Goal: Check status

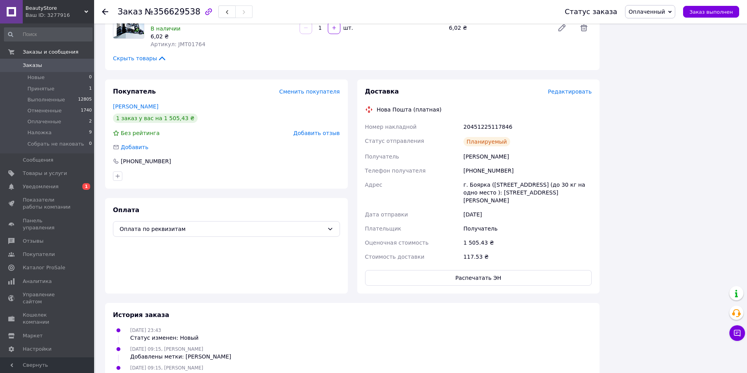
scroll to position [1763, 0]
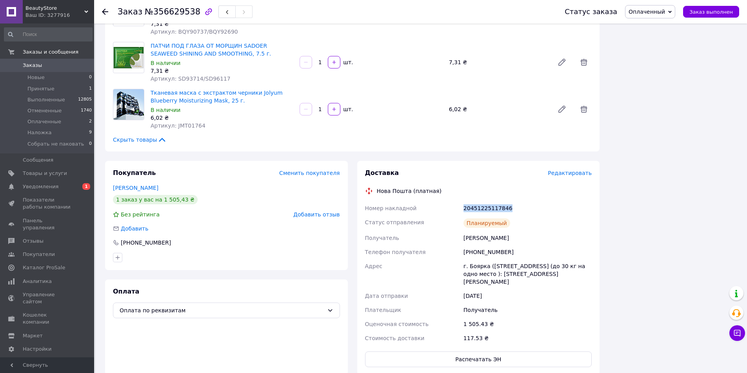
drag, startPoint x: 516, startPoint y: 145, endPoint x: 453, endPoint y: 143, distance: 63.1
click at [453, 201] on div "Номер накладной 20451225117846 Статус отправления Планируемый Получатель Лазаре…" at bounding box center [478, 273] width 230 height 144
copy div "Номер накладной 20451225117846"
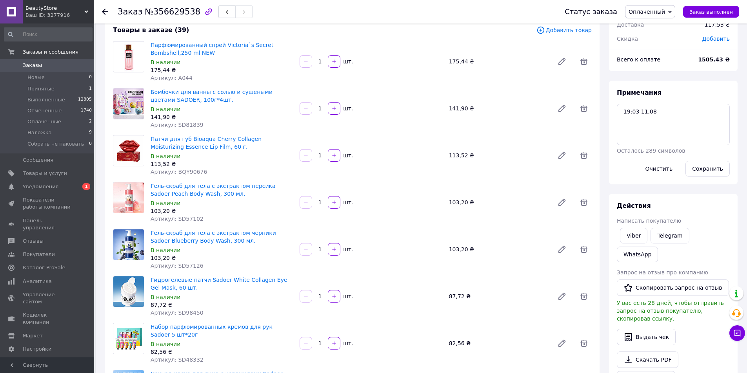
scroll to position [39, 0]
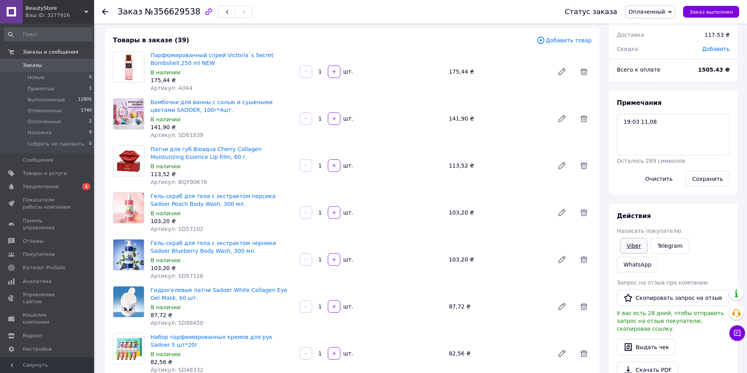
click at [638, 246] on link "Viber" at bounding box center [633, 246] width 27 height 16
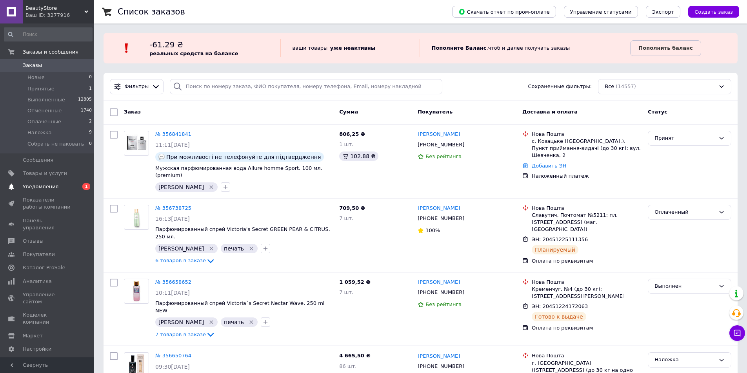
click at [34, 186] on span "Уведомления" at bounding box center [41, 186] width 36 height 7
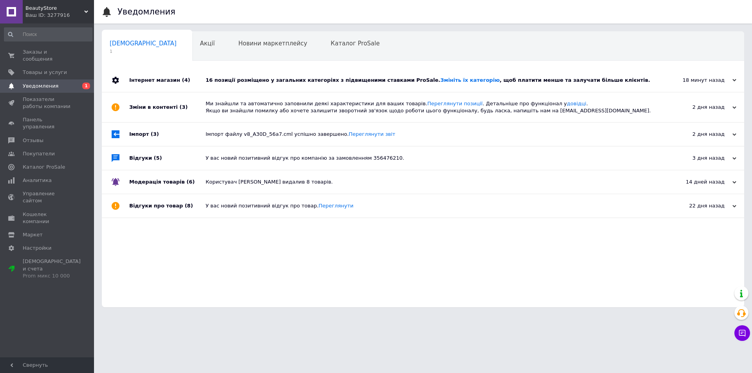
click at [614, 74] on div "16 позиції розміщено у загальних категоріях з підвищеними ставками ProSale. Змі…" at bounding box center [432, 81] width 453 height 24
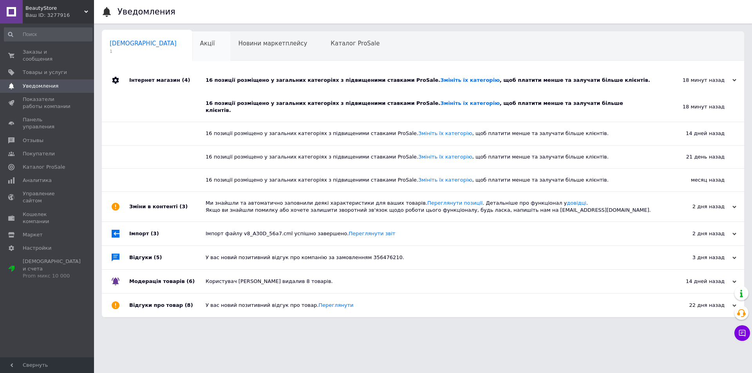
click at [192, 50] on div "Акції 0" at bounding box center [211, 47] width 38 height 30
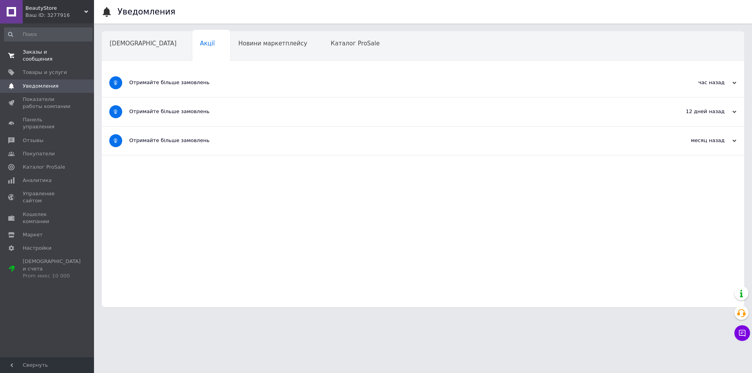
click at [65, 53] on span "Заказы и сообщения" at bounding box center [48, 56] width 50 height 14
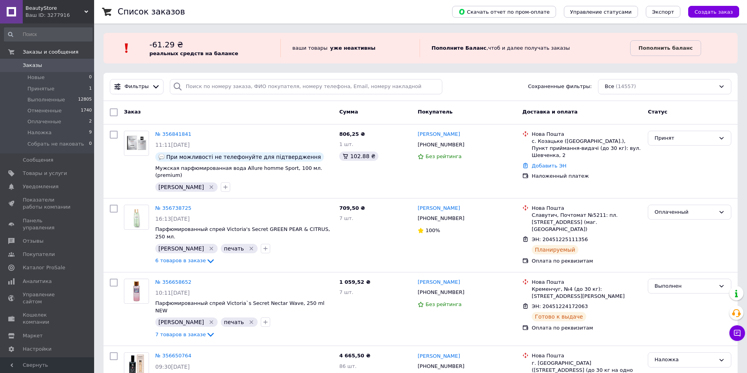
click at [76, 70] on link "Заказы 0" at bounding box center [48, 65] width 96 height 13
click at [46, 66] on span "Заказы" at bounding box center [48, 65] width 50 height 7
click at [501, 91] on div "Фильтры Сохраненные фильтры: Все (14557)" at bounding box center [420, 86] width 627 height 15
click at [61, 68] on span "Заказы" at bounding box center [48, 65] width 50 height 7
click at [65, 63] on span "Заказы" at bounding box center [48, 65] width 50 height 7
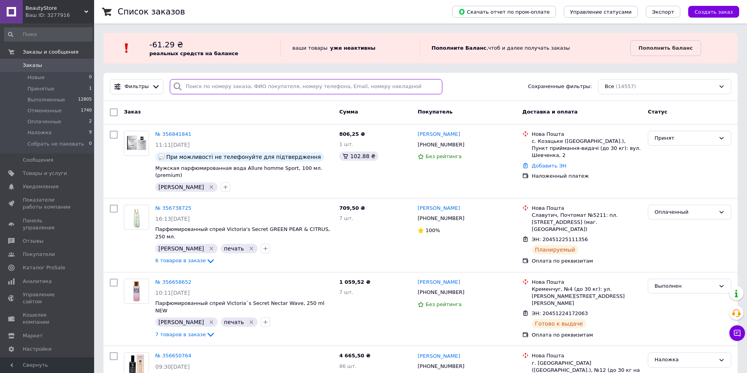
click at [212, 87] on input "search" at bounding box center [306, 86] width 273 height 15
paste input "[PHONE_NUMBER]"
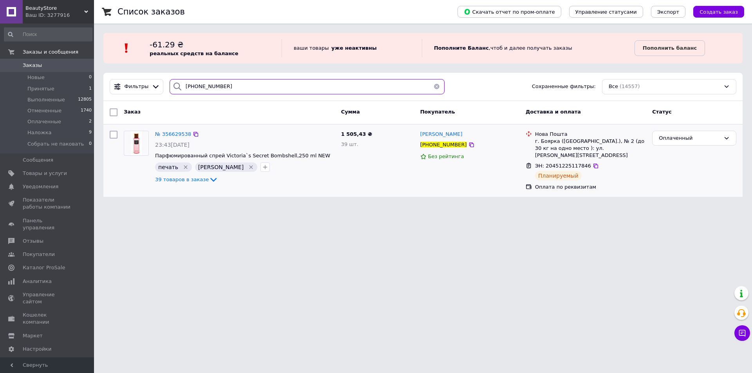
type input "[PHONE_NUMBER]"
click at [173, 138] on div "№ 356629538" at bounding box center [173, 134] width 38 height 9
click at [174, 135] on span "№ 356629538" at bounding box center [173, 134] width 36 height 6
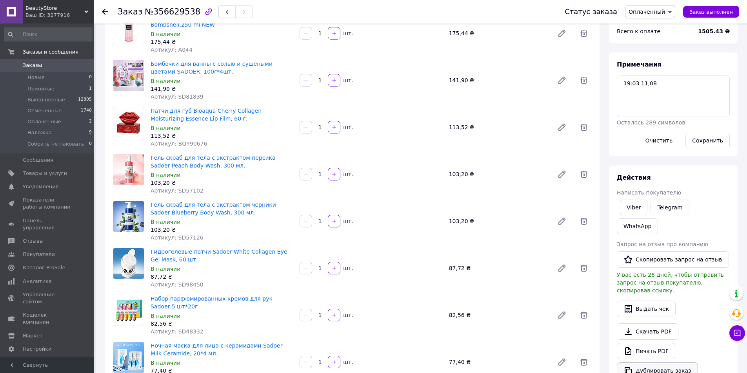
scroll to position [196, 0]
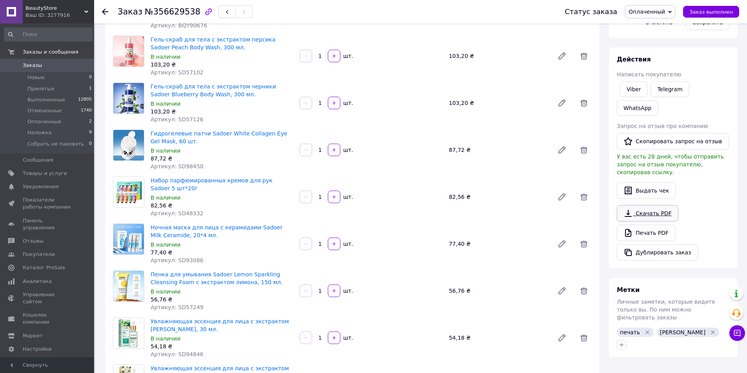
click at [655, 205] on link "Скачать PDF" at bounding box center [647, 213] width 62 height 16
click at [653, 205] on link "Скачать PDF" at bounding box center [647, 213] width 62 height 16
click at [638, 87] on link "Viber" at bounding box center [633, 90] width 27 height 16
click at [55, 64] on span "Заказы" at bounding box center [48, 65] width 50 height 7
